Goal: Feedback & Contribution: Submit feedback/report problem

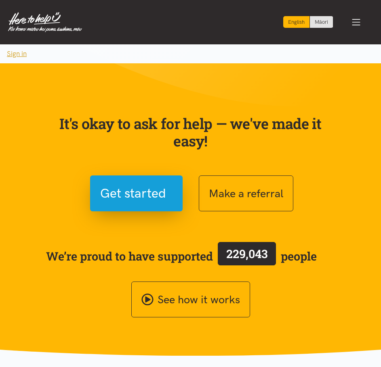
click at [15, 53] on button "Sign in" at bounding box center [17, 53] width 34 height 19
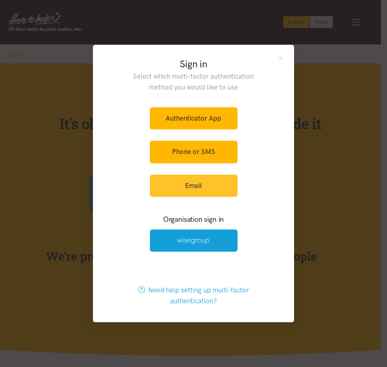
click at [226, 187] on link "Email" at bounding box center [194, 186] width 88 height 22
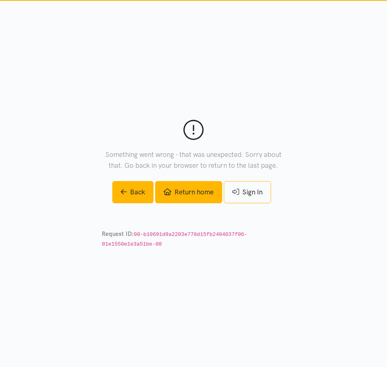
click at [195, 189] on link "Return home" at bounding box center [188, 192] width 67 height 22
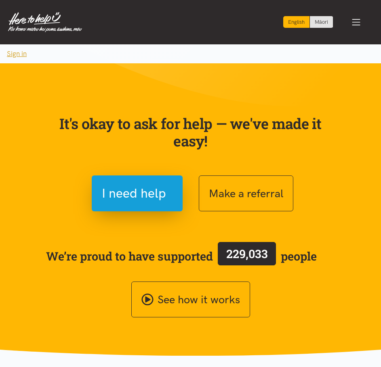
click at [11, 52] on button "Sign in" at bounding box center [17, 53] width 34 height 19
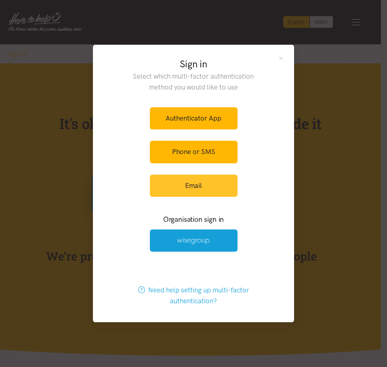
click at [213, 194] on link "Email" at bounding box center [194, 186] width 88 height 22
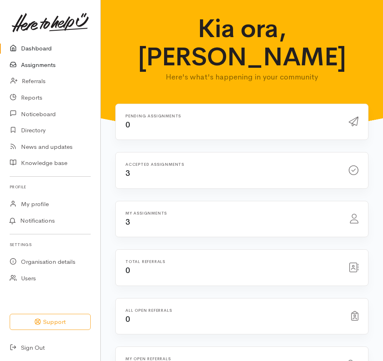
click at [35, 64] on link "Assignments" at bounding box center [50, 65] width 101 height 17
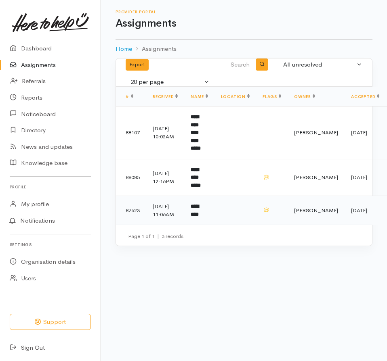
click at [237, 214] on td at bounding box center [235, 210] width 42 height 29
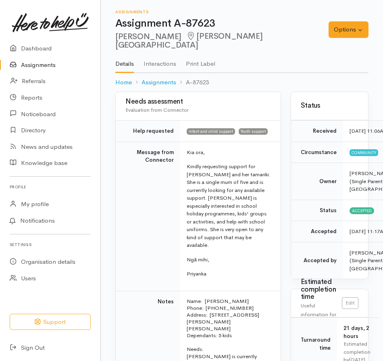
click at [36, 67] on link "Assignments" at bounding box center [50, 65] width 101 height 17
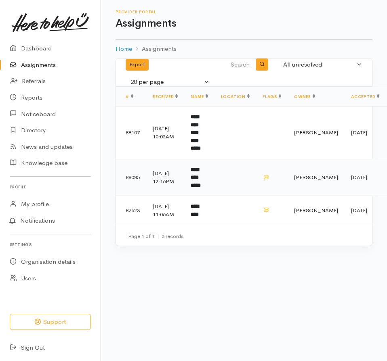
click at [201, 170] on b "**********" at bounding box center [196, 177] width 10 height 21
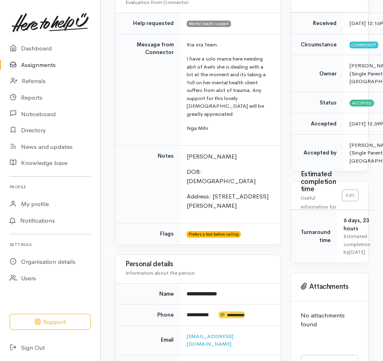
scroll to position [14, 0]
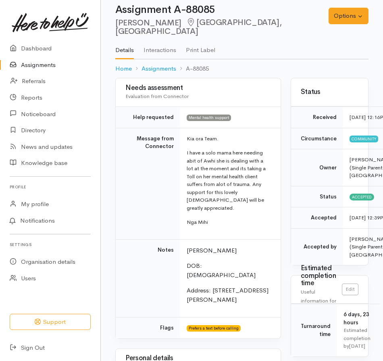
click at [40, 65] on link "Assignments" at bounding box center [50, 65] width 101 height 17
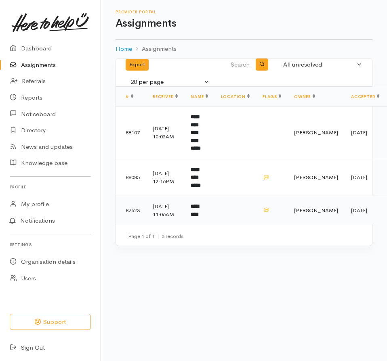
click at [201, 201] on td "*********" at bounding box center [199, 210] width 30 height 29
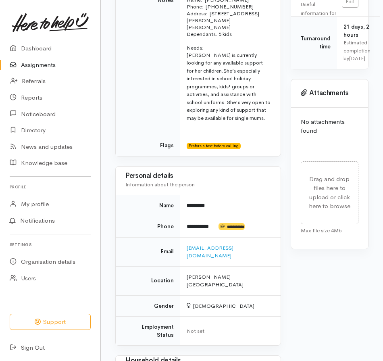
scroll to position [563, 0]
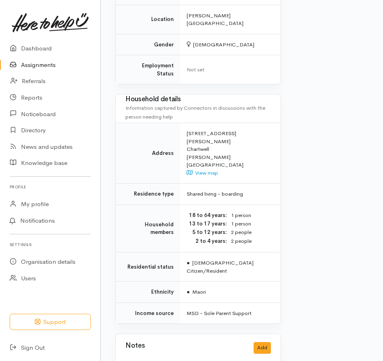
click at [22, 298] on div "Dashboard Assignments Referrals Reports Noticeboard Directory News and updates" at bounding box center [50, 198] width 101 height 316
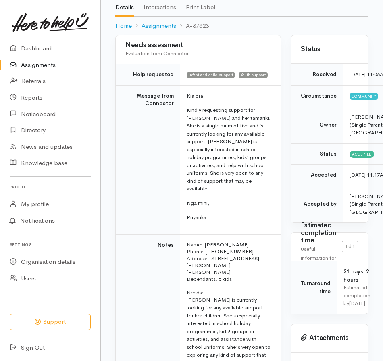
scroll to position [0, 0]
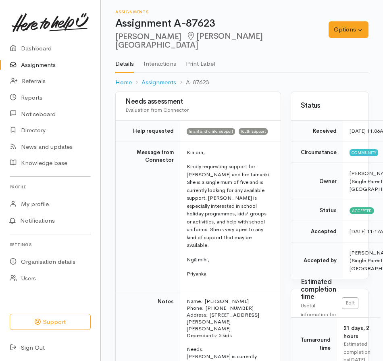
click at [41, 63] on link "Assignments" at bounding box center [50, 65] width 101 height 17
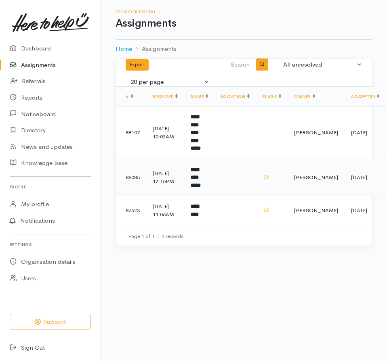
click at [201, 167] on b "**********" at bounding box center [196, 177] width 10 height 21
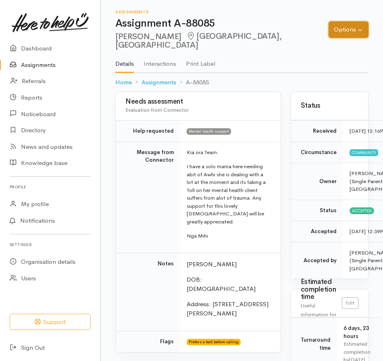
click at [347, 21] on button "Options" at bounding box center [349, 29] width 40 height 17
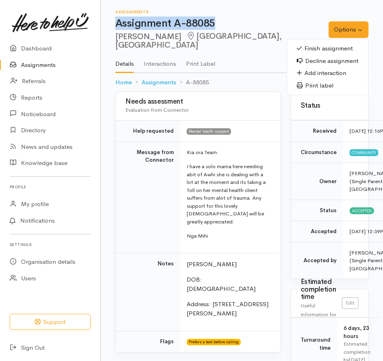
drag, startPoint x: 216, startPoint y: 23, endPoint x: 110, endPoint y: 27, distance: 105.5
click at [110, 27] on div "Assignments Assignment A-88085 Charlotte Ashby Fairfield, Hamilton Options Fini…" at bounding box center [242, 46] width 283 height 92
copy h1 "Assignment A-88085"
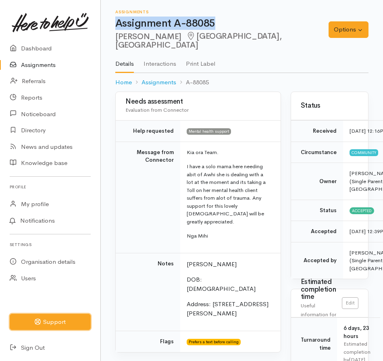
click at [67, 325] on button "Support" at bounding box center [50, 322] width 81 height 17
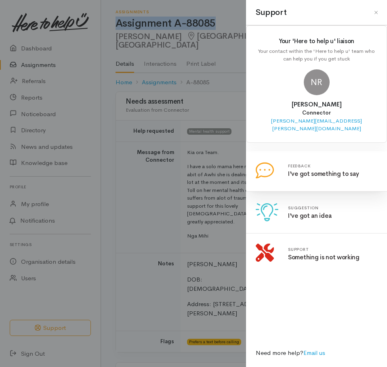
click at [255, 158] on link at bounding box center [255, 158] width 0 height 0
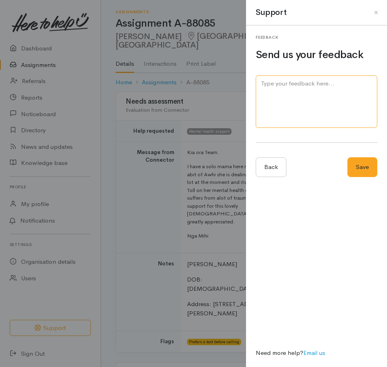
click at [307, 100] on textarea at bounding box center [315, 101] width 121 height 53
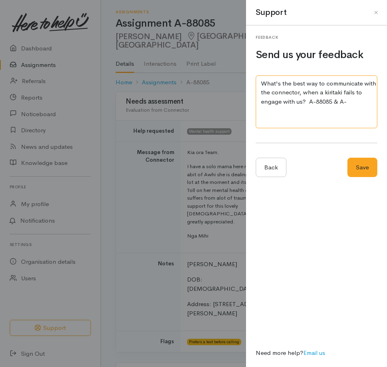
type textarea "What's the best way to communicate with the connector, when a kiritaki fails to…"
click at [30, 65] on div at bounding box center [193, 183] width 387 height 367
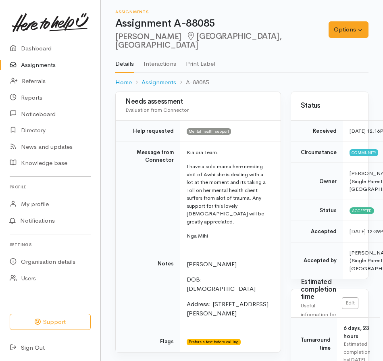
click at [30, 65] on link "Assignments" at bounding box center [50, 65] width 101 height 17
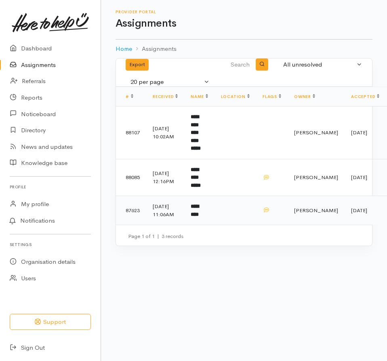
click at [253, 207] on td at bounding box center [235, 210] width 42 height 29
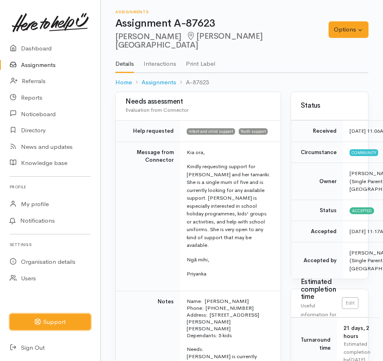
click at [58, 321] on button "Support" at bounding box center [50, 322] width 81 height 17
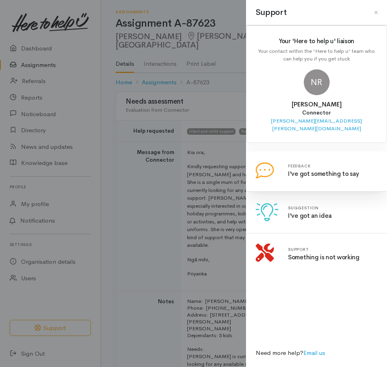
click at [255, 158] on link at bounding box center [255, 158] width 0 height 0
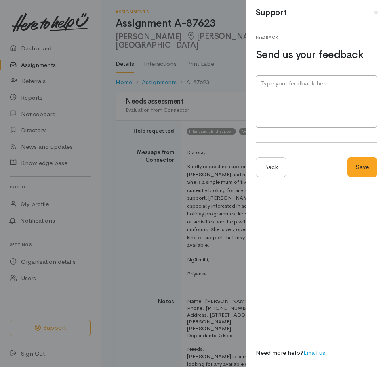
click at [39, 67] on div at bounding box center [193, 183] width 387 height 367
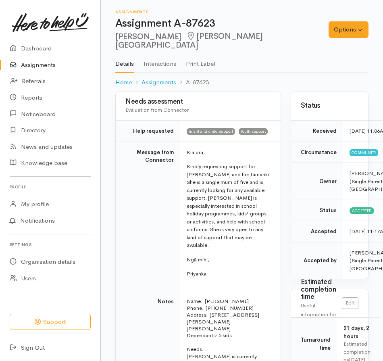
click at [39, 67] on link "Assignments" at bounding box center [50, 65] width 101 height 17
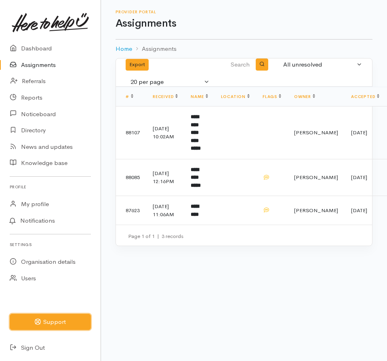
click at [39, 322] on icon "button" at bounding box center [38, 322] width 6 height 6
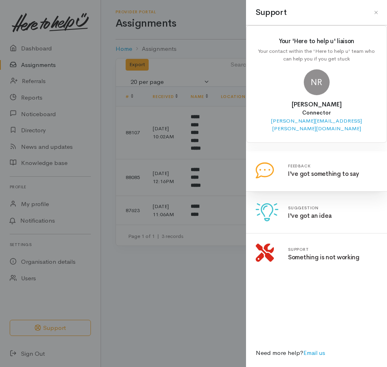
click at [255, 158] on link at bounding box center [255, 158] width 0 height 0
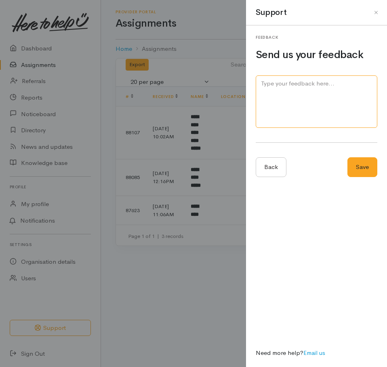
click at [306, 98] on textarea at bounding box center [315, 101] width 121 height 53
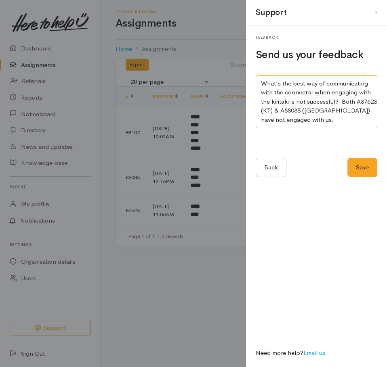
drag, startPoint x: 356, startPoint y: 93, endPoint x: 330, endPoint y: 92, distance: 25.8
click at [330, 92] on textarea "What's the best way of communicating with the connector when engaging with the …" at bounding box center [315, 101] width 121 height 53
click at [352, 113] on textarea "What's the best way of communicating with the connector when we cannot reach th…" at bounding box center [315, 101] width 121 height 53
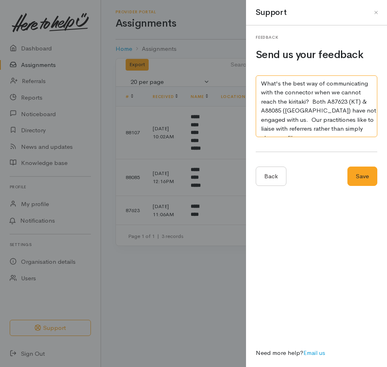
click at [312, 92] on textarea "What's the best way of communicating with the connector when we cannot reach th…" at bounding box center [315, 106] width 121 height 62
drag, startPoint x: 359, startPoint y: 93, endPoint x: 342, endPoint y: 94, distance: 17.4
click at [342, 94] on textarea "What's the best way of communicating with the connector, when we cannot reach t…" at bounding box center [315, 106] width 121 height 62
click at [281, 92] on textarea "What's the best way of communicating with the connector, when we are unable to …" at bounding box center [315, 106] width 121 height 62
drag, startPoint x: 339, startPoint y: 100, endPoint x: 339, endPoint y: 105, distance: 4.8
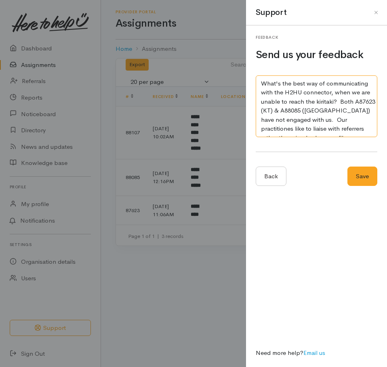
click at [339, 100] on textarea "What's the best way of communicating with the H2HU connector, when we are unabl…" at bounding box center [315, 106] width 121 height 62
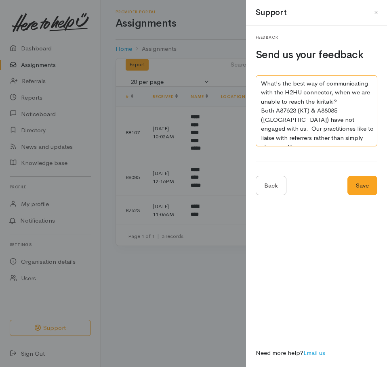
click at [352, 120] on textarea "What's the best way of communicating with the H2HU connector, when we are unabl…" at bounding box center [315, 110] width 121 height 71
click at [306, 138] on textarea "What's the best way of communicating with the H2HU connector, when we are unabl…" at bounding box center [315, 110] width 121 height 71
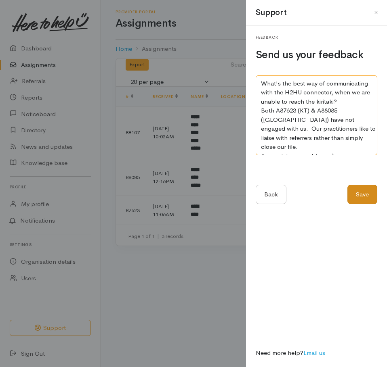
type textarea "What's the best way of communicating with the H2HU connector, when we are unabl…"
click at [362, 201] on button "Save" at bounding box center [362, 195] width 30 height 20
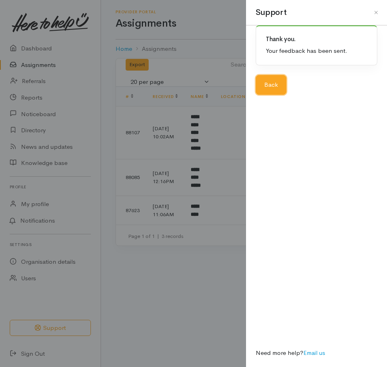
click at [270, 84] on link "Back" at bounding box center [270, 85] width 31 height 20
